Goal: Complete application form

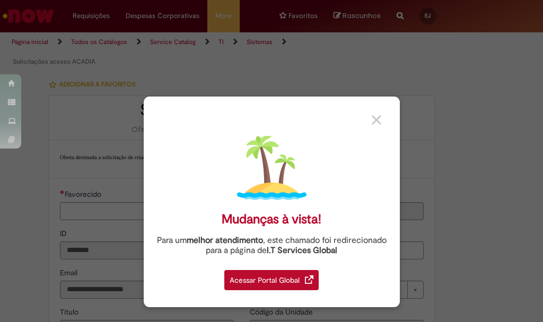
type input "**********"
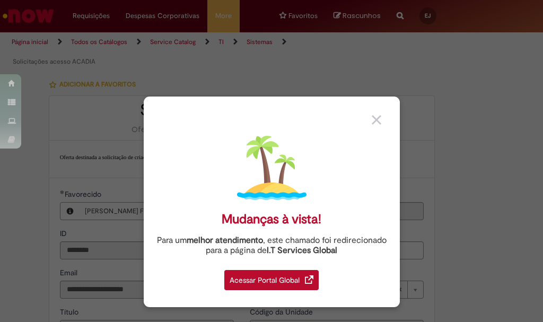
click at [374, 117] on img at bounding box center [377, 120] width 10 height 10
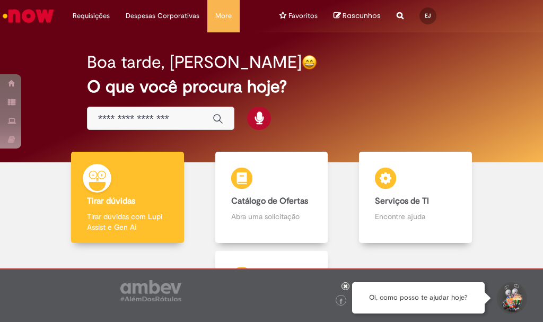
click at [364, 117] on div "Boa tarde, [PERSON_NAME] O que você procura hoje?" at bounding box center [271, 97] width 369 height 130
click at [421, 90] on h2 "O que você procura hoje?" at bounding box center [271, 86] width 369 height 19
